Goal: Navigation & Orientation: Understand site structure

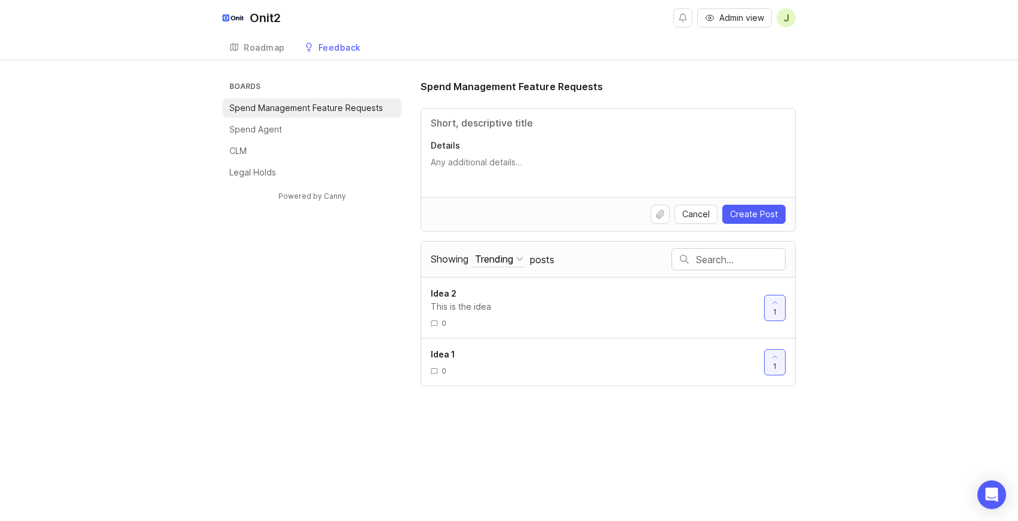
click at [223, 344] on div "Boards Spend Management Feature Requests Spend Agent CLM Legal Holds Powered by…" at bounding box center [508, 232] width 573 height 307
click at [288, 106] on p "Spend Management Feature Requests" at bounding box center [306, 108] width 154 height 12
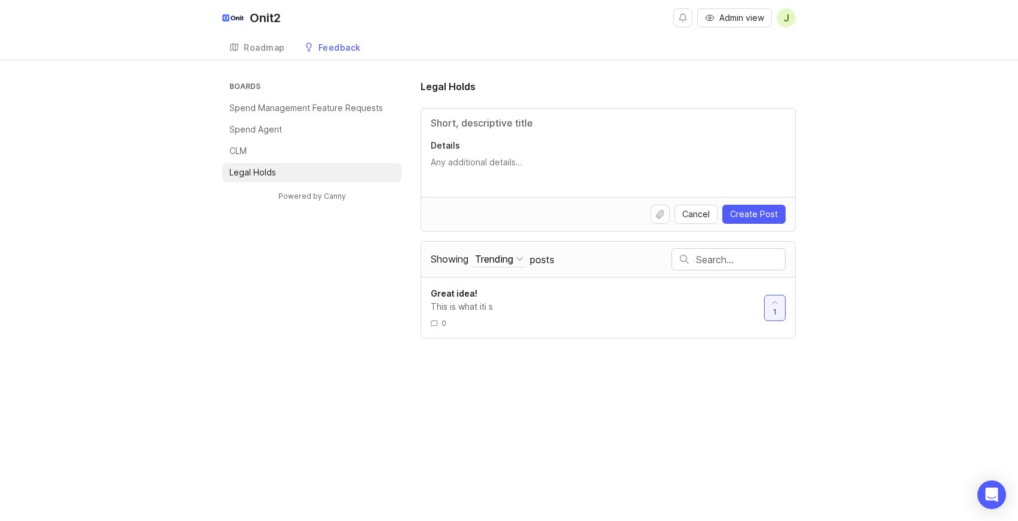
click at [491, 119] on input "Title" at bounding box center [608, 123] width 355 height 14
click at [465, 148] on p "Details" at bounding box center [608, 146] width 355 height 12
click at [465, 156] on textarea "Details" at bounding box center [608, 168] width 355 height 24
click at [267, 50] on div "Roadmap" at bounding box center [264, 48] width 41 height 8
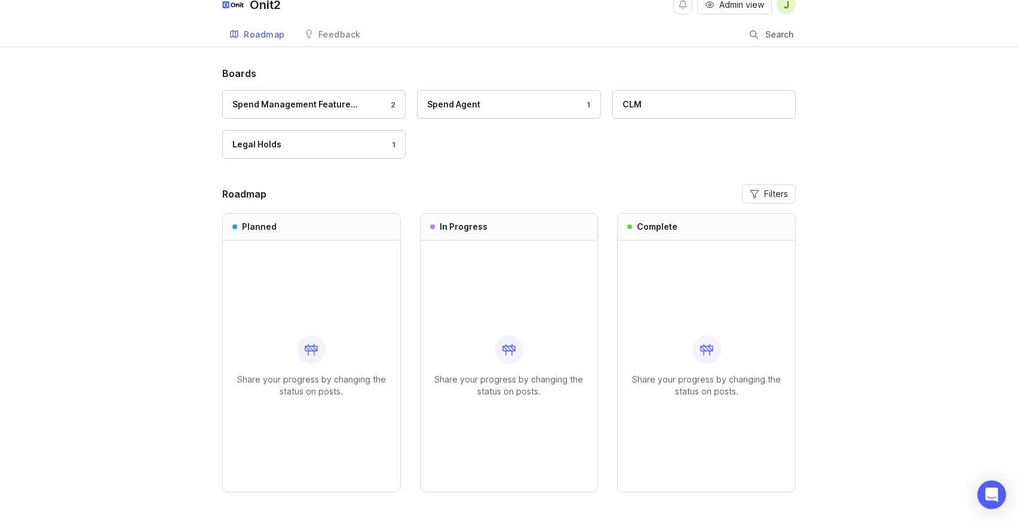
scroll to position [14, 0]
click at [356, 41] on link "Feedback" at bounding box center [332, 34] width 71 height 24
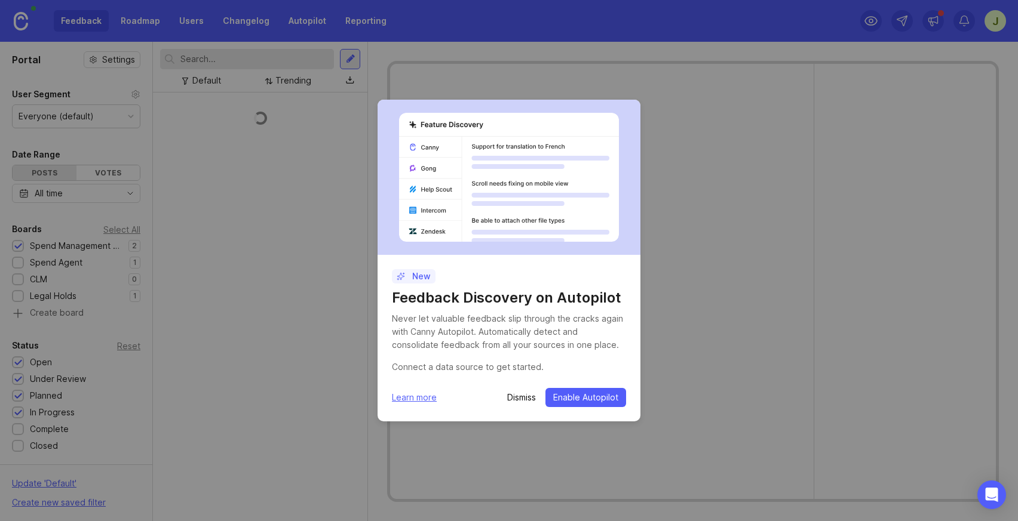
click at [250, 235] on div "New Feedback Discovery on Autopilot Never let valuable feedback slip through th…" at bounding box center [509, 260] width 1018 height 521
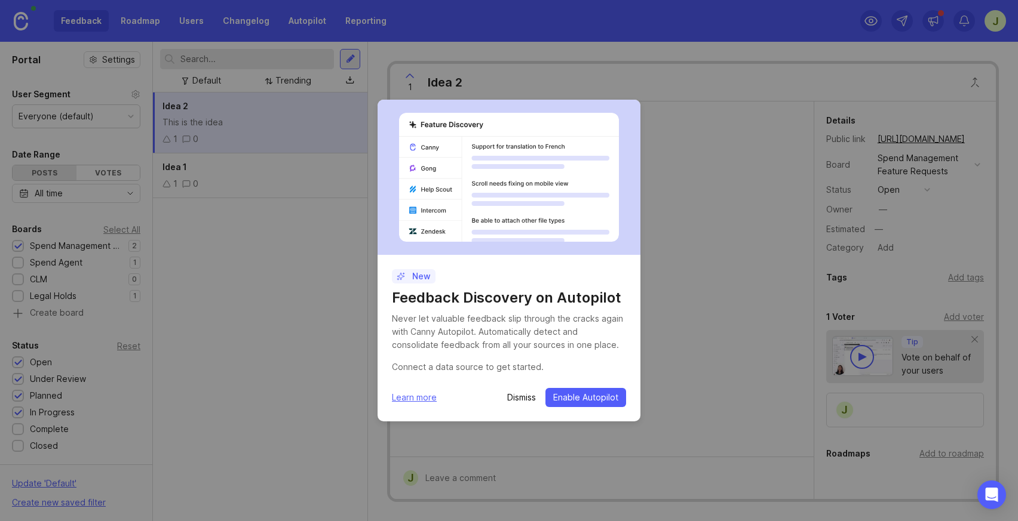
click at [192, 346] on div "New Feedback Discovery on Autopilot Never let valuable feedback slip through th…" at bounding box center [509, 260] width 1018 height 521
